Goal: Information Seeking & Learning: Learn about a topic

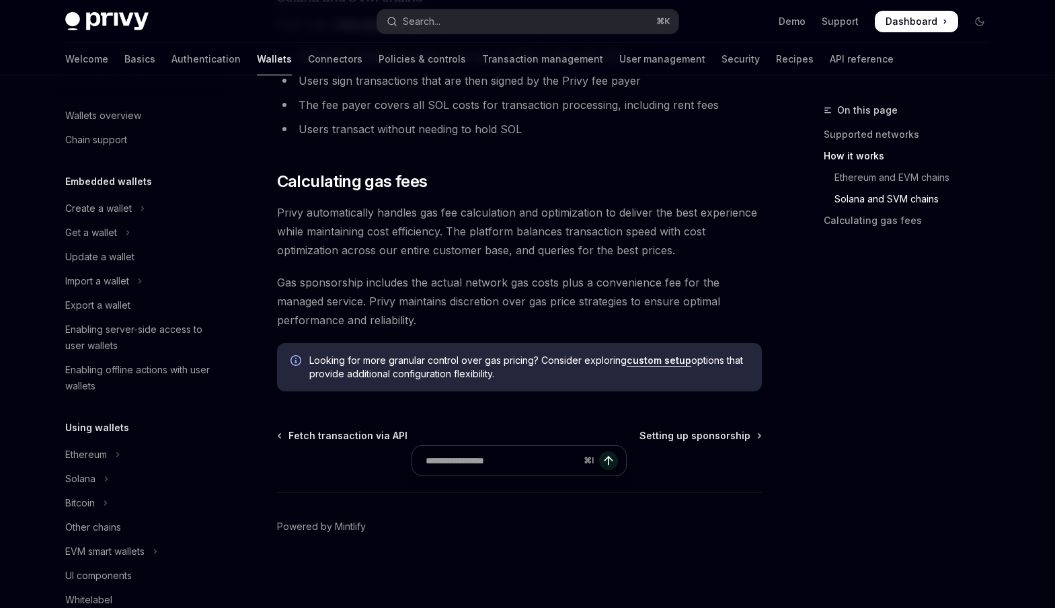
scroll to position [3338, 0]
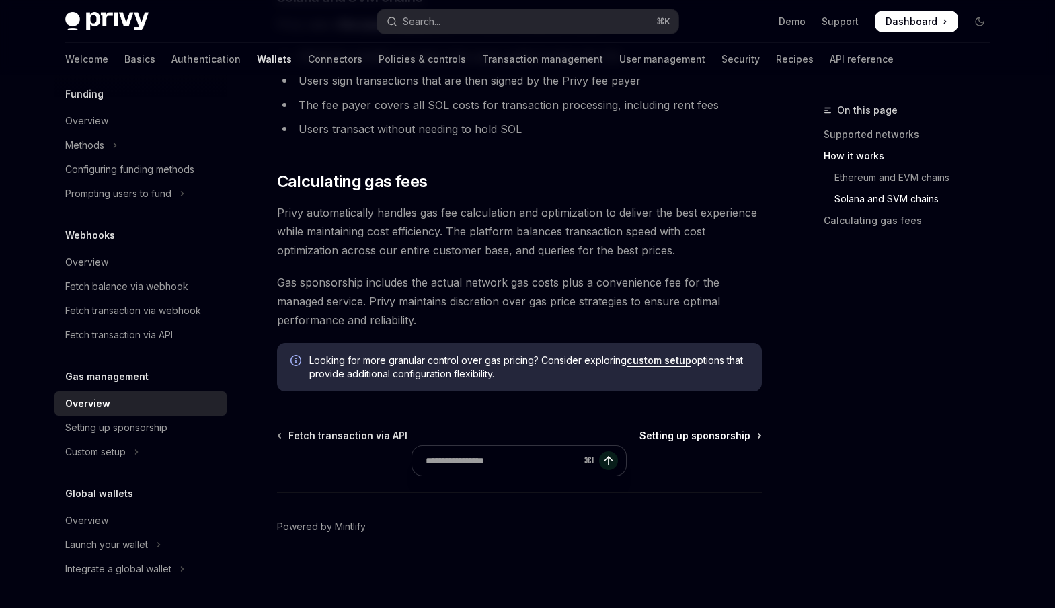
click at [733, 433] on span "Setting up sponsorship" at bounding box center [694, 435] width 111 height 13
click at [747, 464] on div "⌘ I" at bounding box center [519, 467] width 485 height 50
click at [711, 438] on span "Setting up sponsorship" at bounding box center [694, 435] width 111 height 13
